Goal: Transaction & Acquisition: Purchase product/service

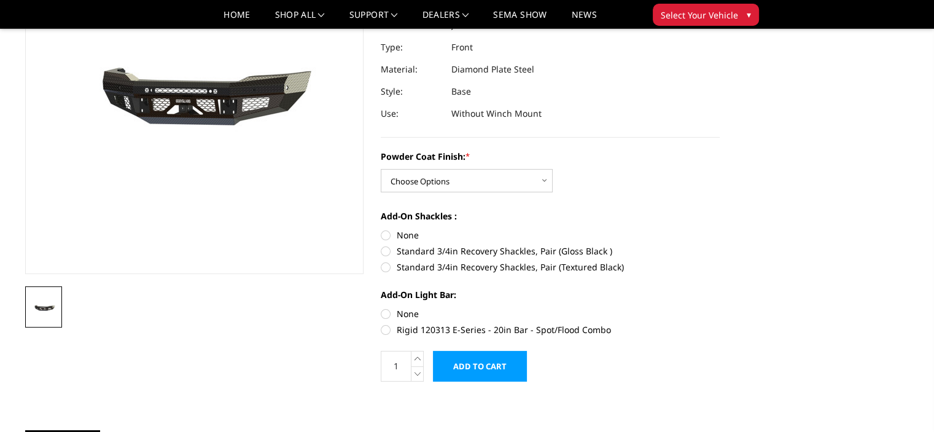
scroll to position [157, 0]
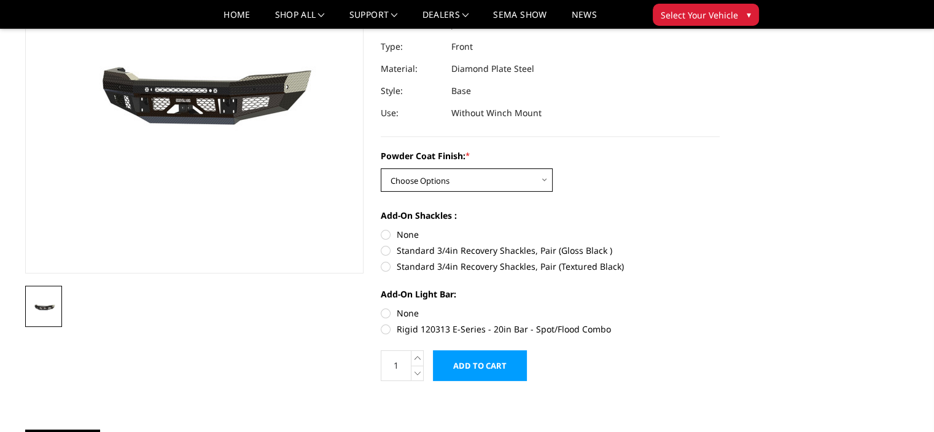
click at [487, 187] on select "Choose Options Bare Metal Gloss Black Powder Coat Textured Black Powder Coat" at bounding box center [467, 179] width 172 height 23
select select "3377"
click at [381, 168] on select "Choose Options Bare Metal Gloss Black Powder Coat Textured Black Powder Coat" at bounding box center [467, 179] width 172 height 23
click at [388, 234] on label "None" at bounding box center [550, 234] width 339 height 13
click at [382, 229] on input "None" at bounding box center [381, 228] width 1 height 1
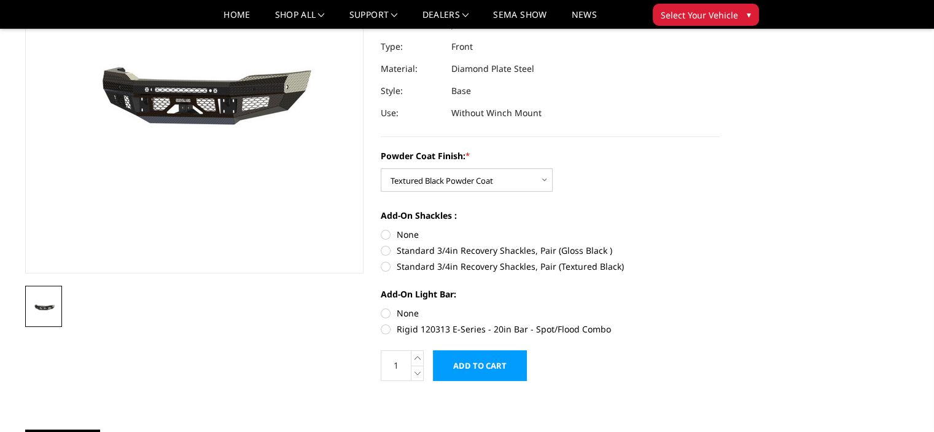
radio input "true"
click at [386, 331] on label "Rigid 120313 E-Series - 20in Bar - Spot/Flood Combo" at bounding box center [550, 329] width 339 height 13
click at [720, 307] on input "Rigid 120313 E-Series - 20in Bar - Spot/Flood Combo" at bounding box center [720, 307] width 1 height 1
radio input "true"
click at [386, 331] on label "Rigid 120313 E-Series - 20in Bar - Spot/Flood Combo" at bounding box center [550, 329] width 339 height 13
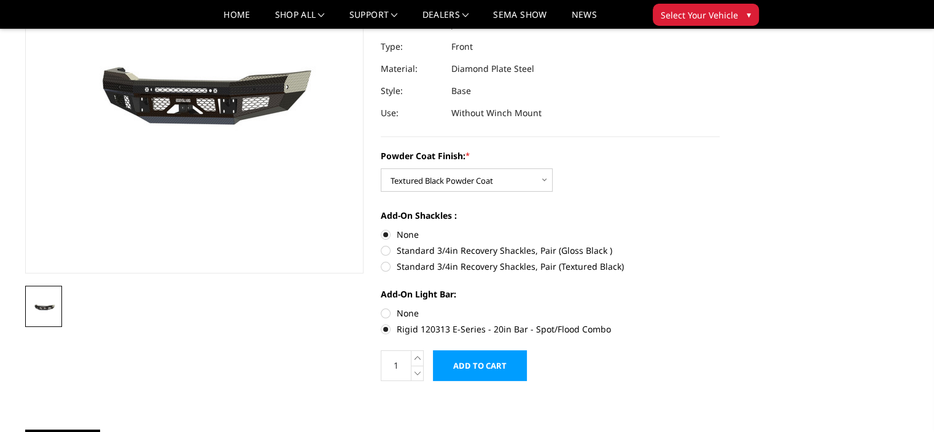
click at [720, 307] on input "Rigid 120313 E-Series - 20in Bar - Spot/Flood Combo" at bounding box center [720, 307] width 1 height 1
click at [388, 312] on label "None" at bounding box center [550, 313] width 339 height 13
click at [382, 307] on input "None" at bounding box center [381, 307] width 1 height 1
radio input "true"
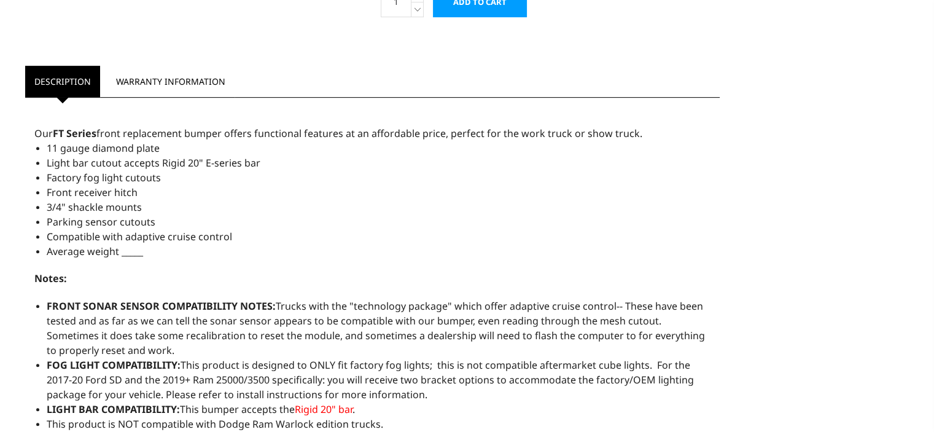
scroll to position [10, 0]
